Goal: Task Accomplishment & Management: Use online tool/utility

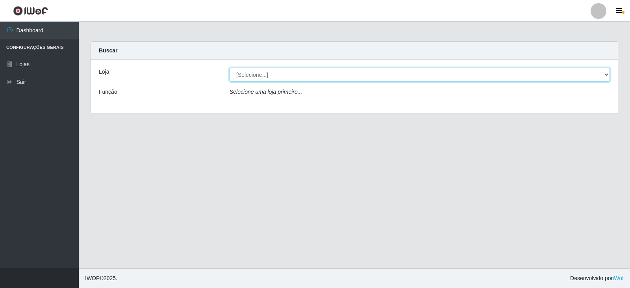
click at [601, 74] on select "[Selecione...] Queiroz Atacadão - Catolé do Rocha" at bounding box center [419, 75] width 380 height 14
select select "500"
click at [229, 68] on select "[Selecione...] Queiroz Atacadão - Catolé do Rocha" at bounding box center [419, 75] width 380 height 14
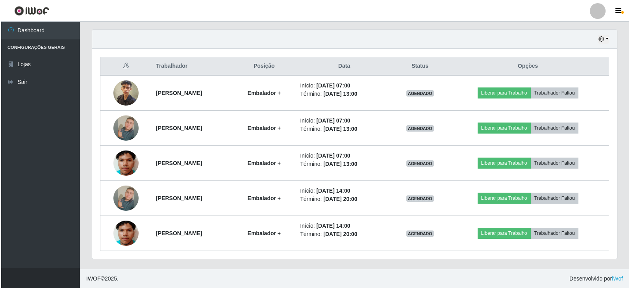
scroll to position [270, 0]
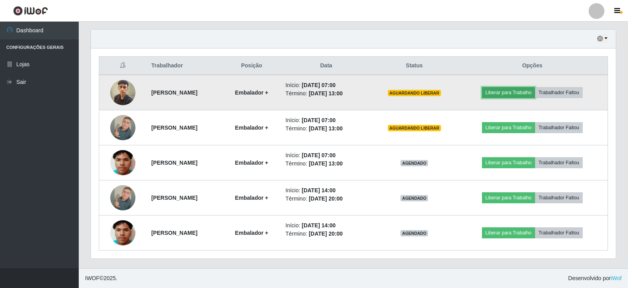
click at [524, 92] on button "Liberar para Trabalho" at bounding box center [508, 92] width 53 height 11
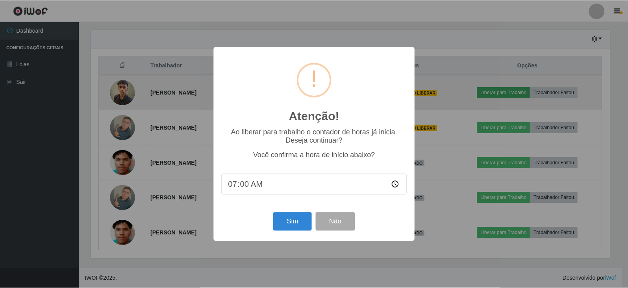
scroll to position [163, 521]
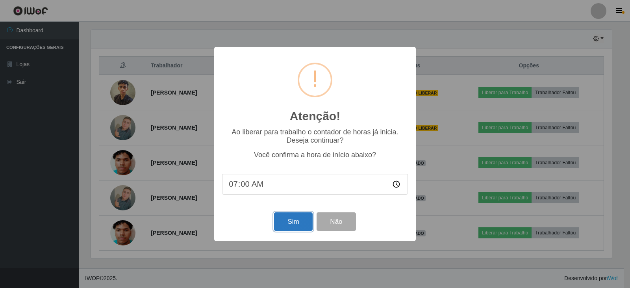
click at [305, 224] on button "Sim" at bounding box center [293, 221] width 38 height 19
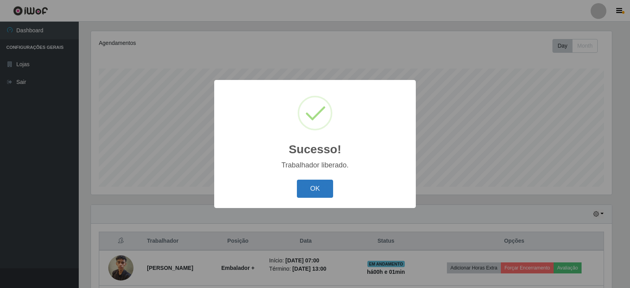
click at [327, 190] on button "OK" at bounding box center [315, 189] width 37 height 19
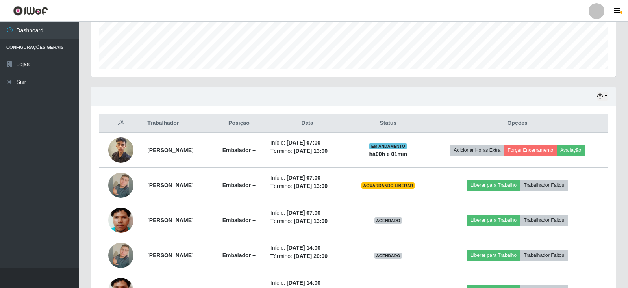
scroll to position [213, 0]
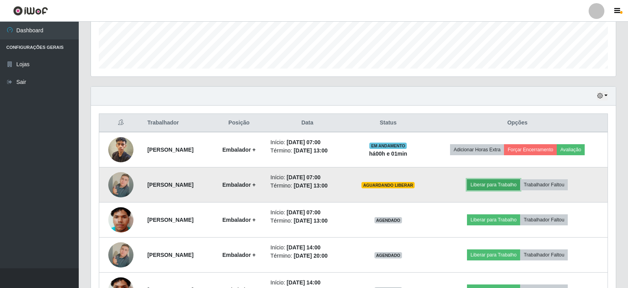
click at [484, 186] on button "Liberar para Trabalho" at bounding box center [493, 184] width 53 height 11
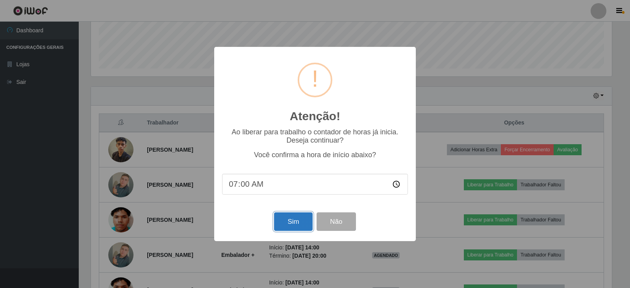
click at [298, 224] on button "Sim" at bounding box center [293, 221] width 38 height 19
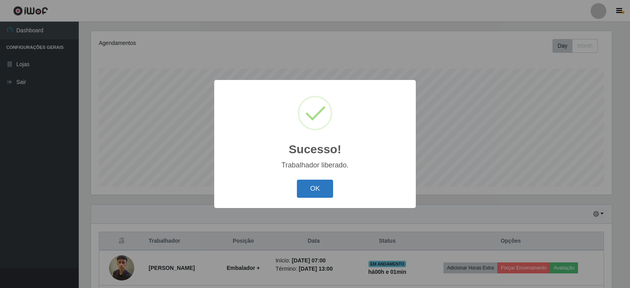
click at [310, 196] on button "OK" at bounding box center [315, 189] width 37 height 19
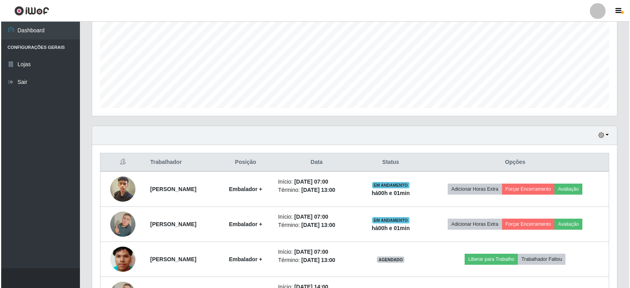
scroll to position [252, 0]
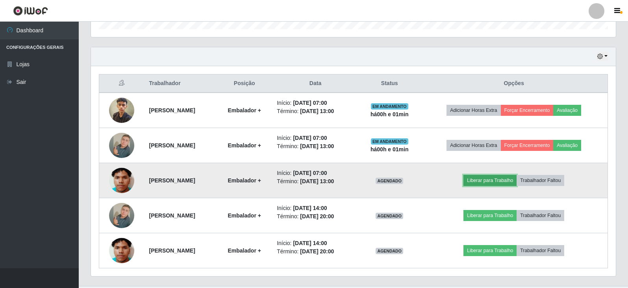
click at [516, 182] on button "Liberar para Trabalho" at bounding box center [489, 180] width 53 height 11
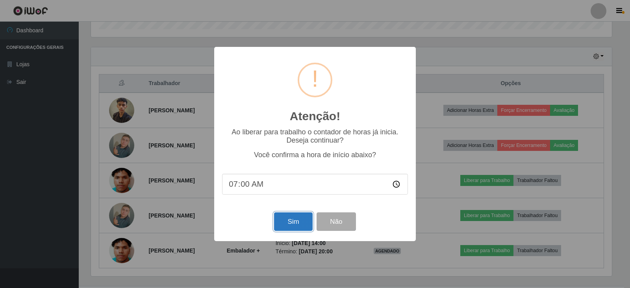
click at [291, 221] on button "Sim" at bounding box center [293, 221] width 38 height 19
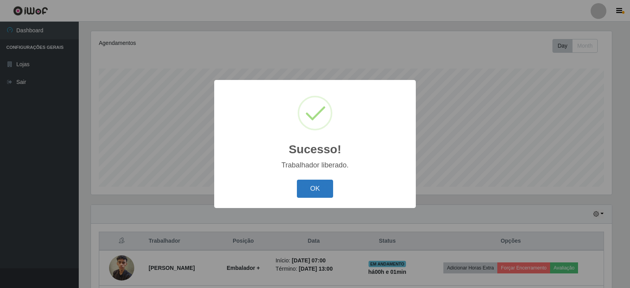
click at [318, 183] on button "OK" at bounding box center [315, 189] width 37 height 19
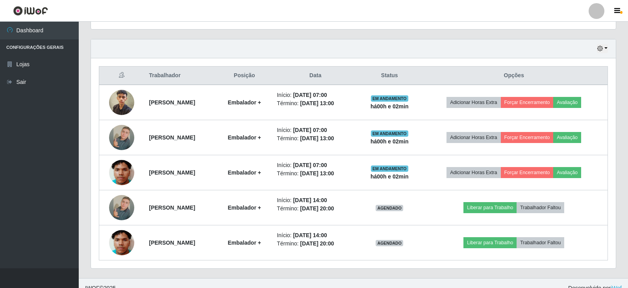
scroll to position [0, 0]
